Goal: Subscribe to service/newsletter

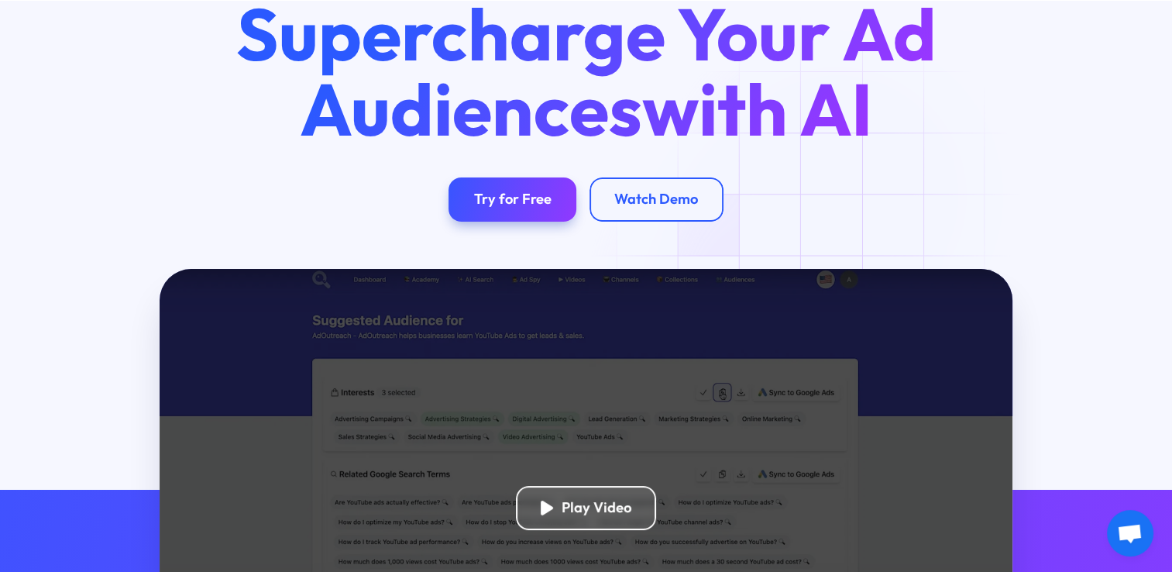
scroll to position [155, 0]
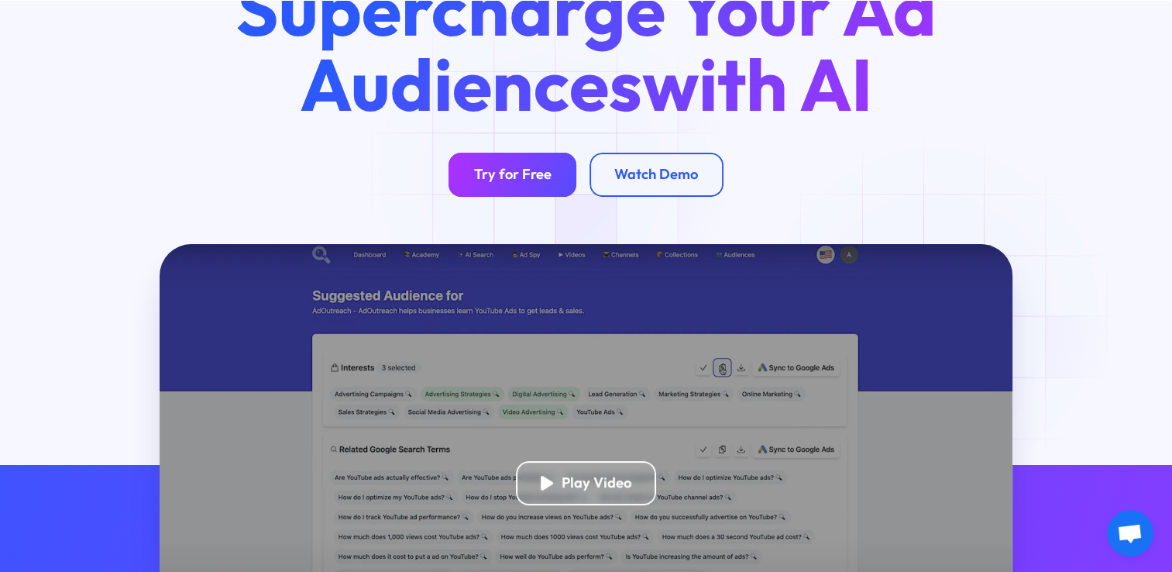
click at [549, 175] on div "Try for Free" at bounding box center [512, 175] width 77 height 18
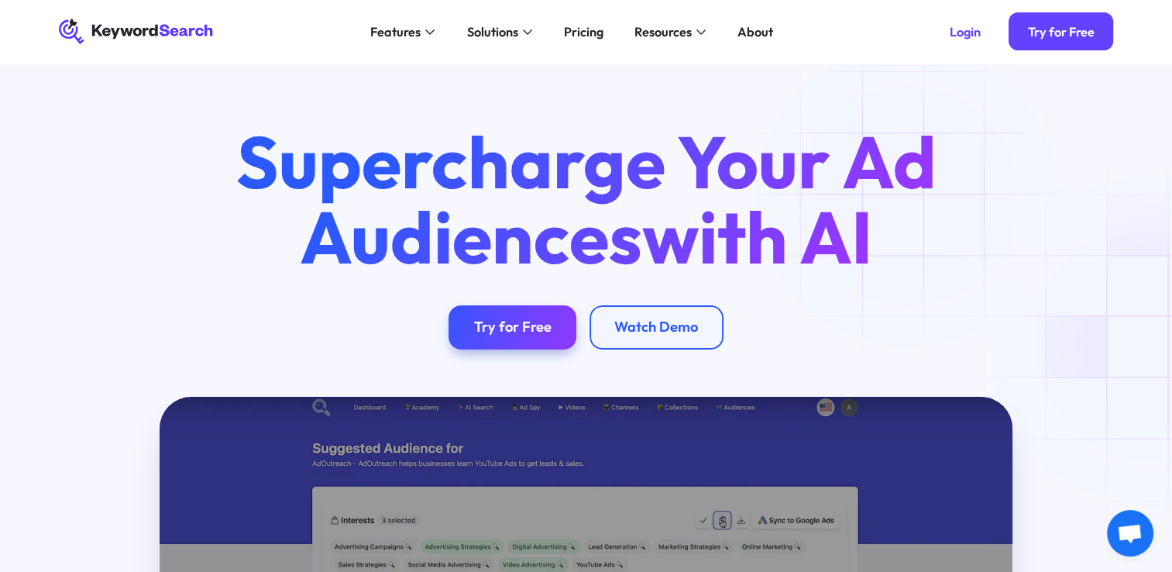
scroll to position [0, 0]
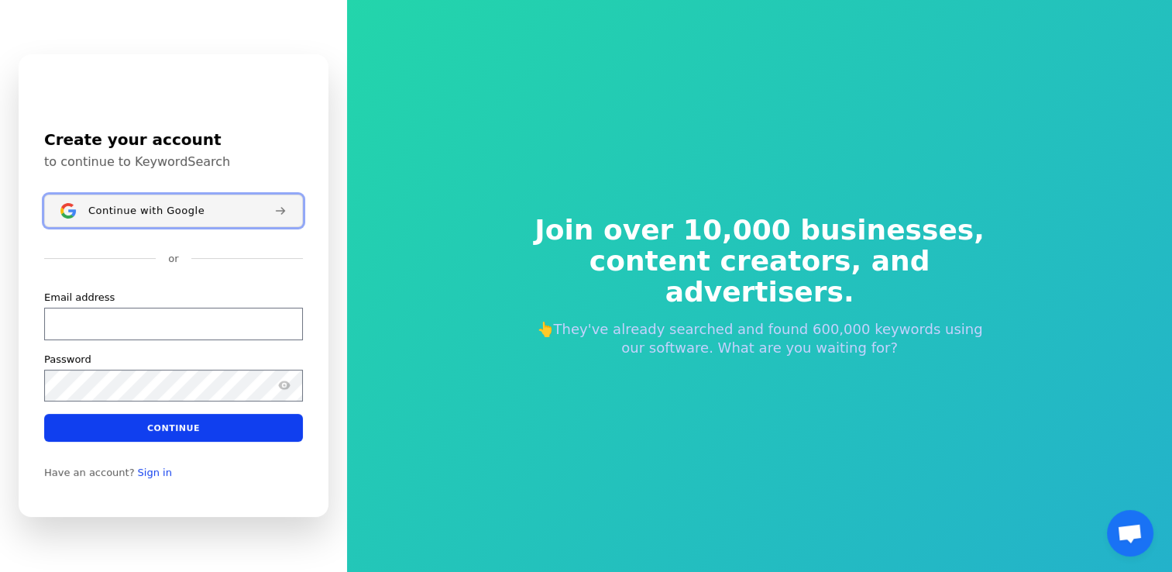
click at [201, 212] on div "Continue with Google" at bounding box center [175, 211] width 174 height 12
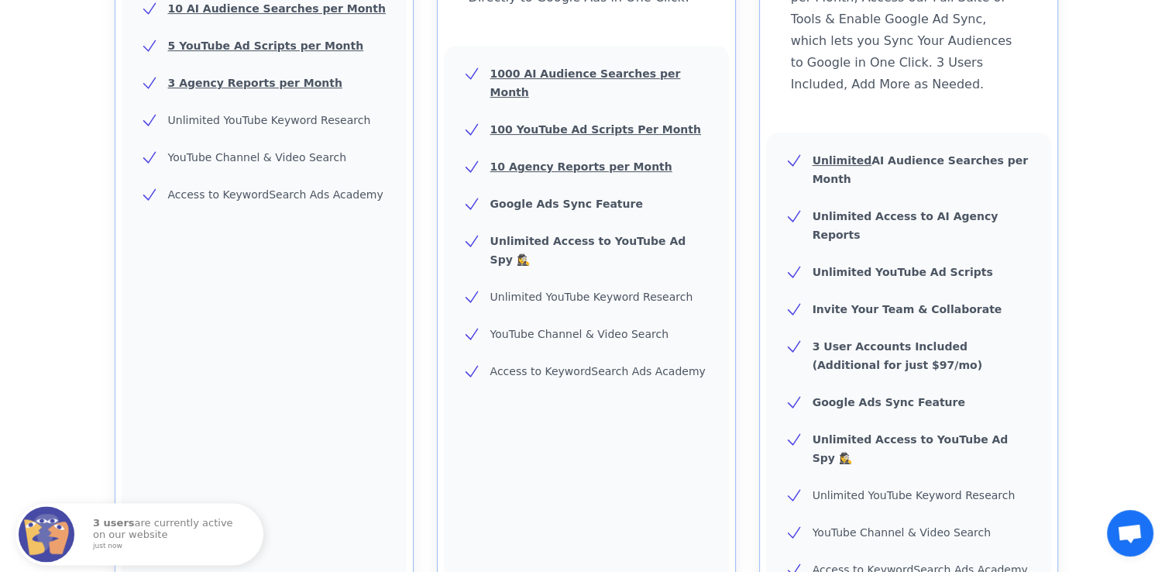
scroll to position [514, 0]
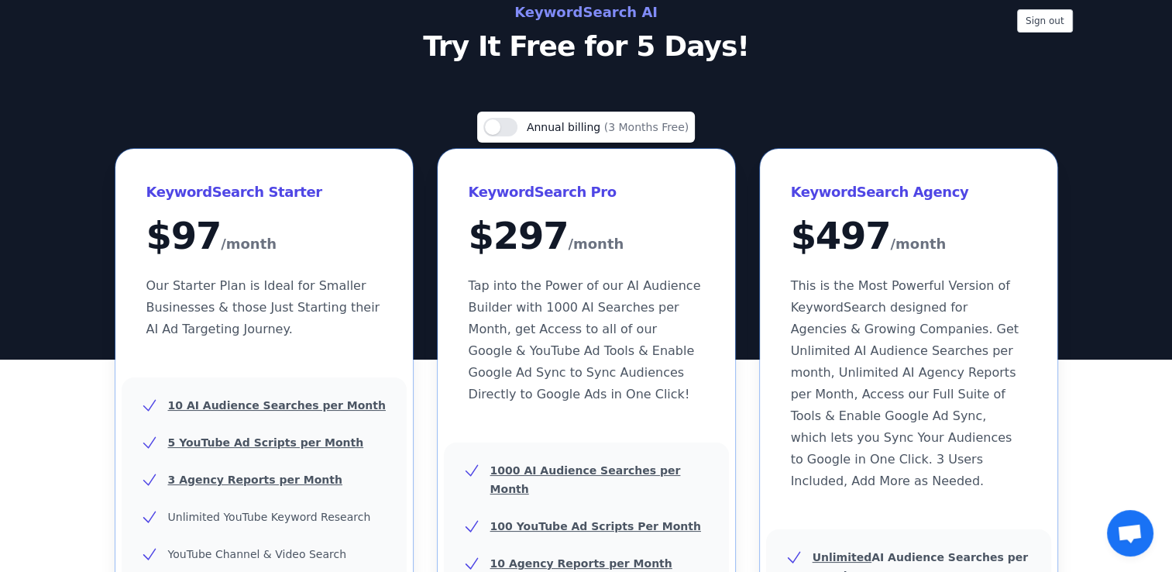
scroll to position [0, 0]
